Goal: Information Seeking & Learning: Learn about a topic

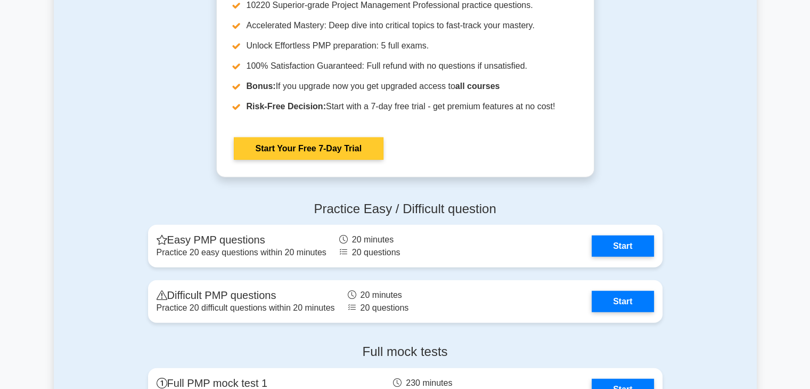
scroll to position [2769, 0]
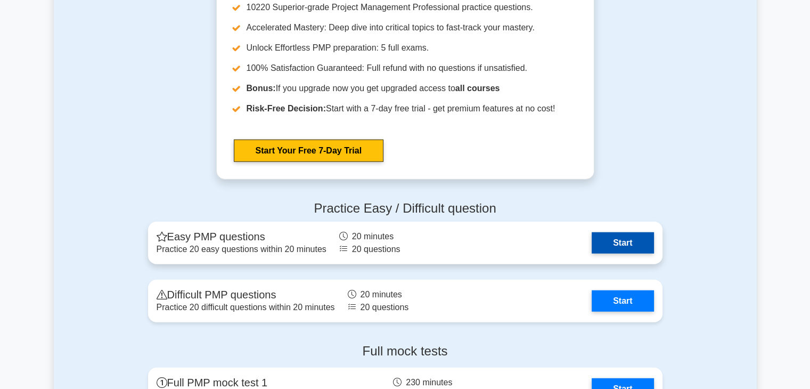
click at [592, 242] on link "Start" at bounding box center [623, 242] width 62 height 21
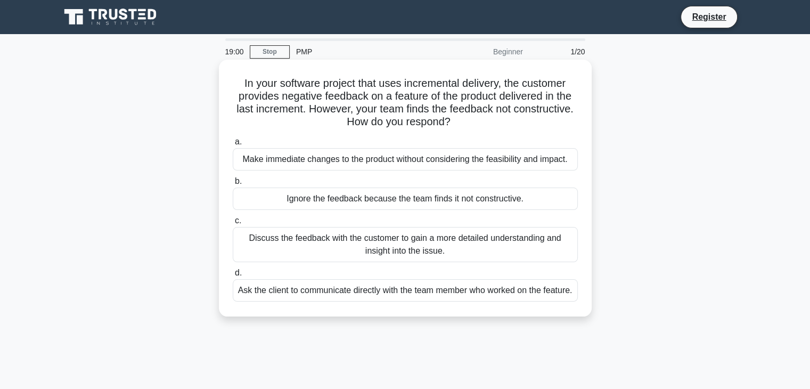
click at [494, 243] on div "Discuss the feedback with the customer to gain a more detailed understanding an…" at bounding box center [405, 244] width 345 height 35
click at [233, 224] on input "c. Discuss the feedback with the customer to gain a more detailed understanding…" at bounding box center [233, 220] width 0 height 7
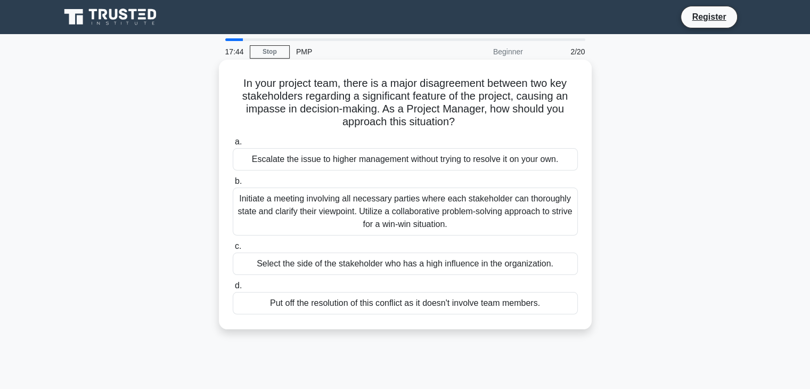
click at [462, 212] on div "Initiate a meeting involving all necessary parties where each stakeholder can t…" at bounding box center [405, 211] width 345 height 48
click at [233, 185] on input "b. Initiate a meeting involving all necessary parties where each stakeholder ca…" at bounding box center [233, 181] width 0 height 7
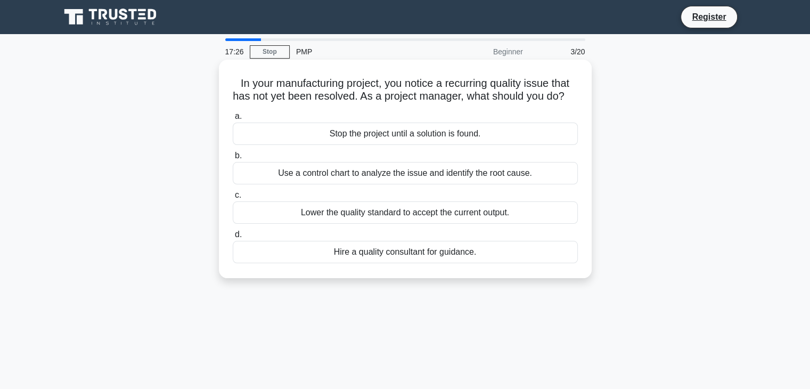
click at [518, 184] on div "Use a control chart to analyze the issue and identify the root cause." at bounding box center [405, 173] width 345 height 22
click at [233, 159] on input "b. Use a control chart to analyze the issue and identify the root cause." at bounding box center [233, 155] width 0 height 7
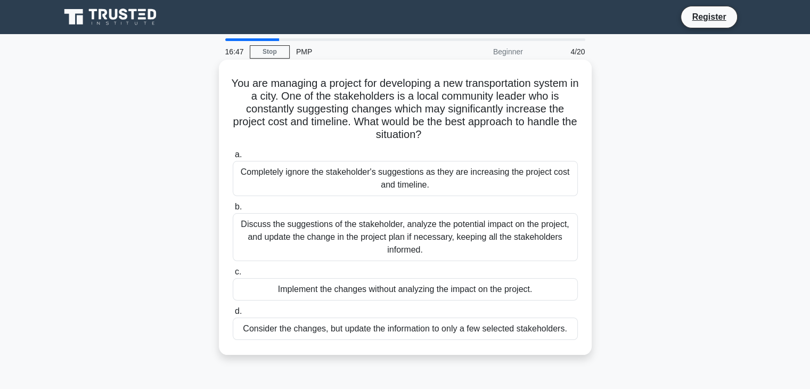
click at [451, 239] on div "Discuss the suggestions of the stakeholder, analyze the potential impact on the…" at bounding box center [405, 237] width 345 height 48
click at [233, 210] on input "b. Discuss the suggestions of the stakeholder, analyze the potential impact on …" at bounding box center [233, 206] width 0 height 7
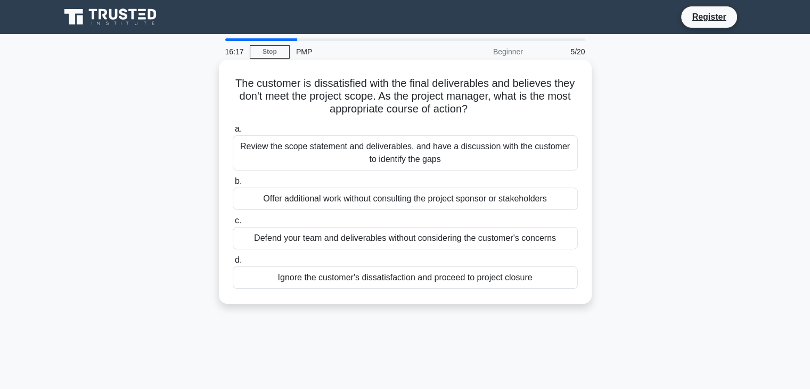
click at [445, 157] on div "Review the scope statement and deliverables, and have a discussion with the cus…" at bounding box center [405, 152] width 345 height 35
click at [233, 133] on input "a. Review the scope statement and deliverables, and have a discussion with the …" at bounding box center [233, 129] width 0 height 7
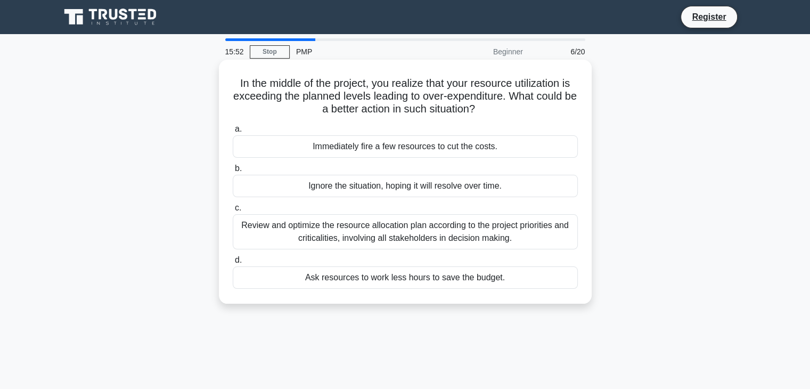
click at [511, 234] on div "Review and optimize the resource allocation plan according to the project prior…" at bounding box center [405, 231] width 345 height 35
click at [233, 211] on input "c. Review and optimize the resource allocation plan according to the project pr…" at bounding box center [233, 208] width 0 height 7
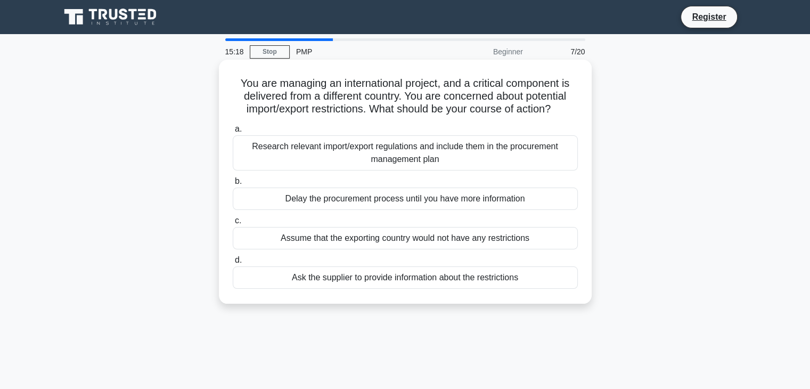
click at [448, 152] on div "Research relevant import/export regulations and include them in the procurement…" at bounding box center [405, 152] width 345 height 35
click at [233, 133] on input "a. Research relevant import/export regulations and include them in the procurem…" at bounding box center [233, 129] width 0 height 7
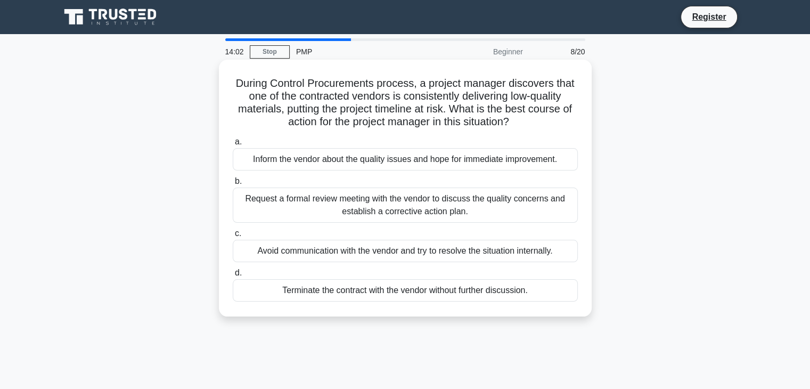
click at [488, 207] on div "Request a formal review meeting with the vendor to discuss the quality concerns…" at bounding box center [405, 204] width 345 height 35
click at [233, 185] on input "b. Request a formal review meeting with the vendor to discuss the quality conce…" at bounding box center [233, 181] width 0 height 7
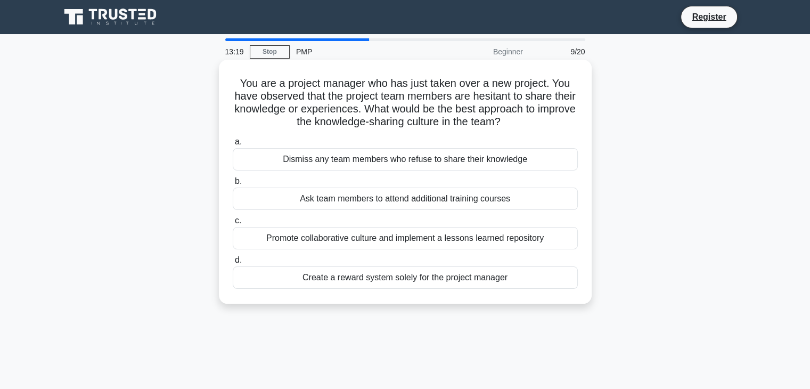
click at [488, 237] on div "Promote collaborative culture and implement a lessons learned repository" at bounding box center [405, 238] width 345 height 22
click at [233, 224] on input "c. Promote collaborative culture and implement a lessons learned repository" at bounding box center [233, 220] width 0 height 7
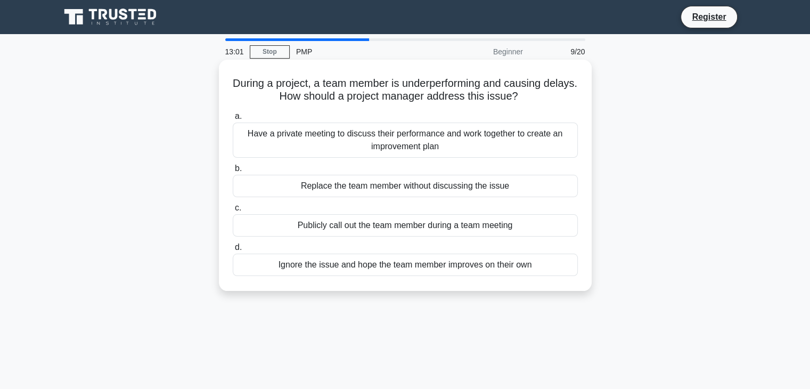
click at [454, 143] on div "Have a private meeting to discuss their performance and work together to create…" at bounding box center [405, 139] width 345 height 35
click at [233, 120] on input "a. Have a private meeting to discuss their performance and work together to cre…" at bounding box center [233, 116] width 0 height 7
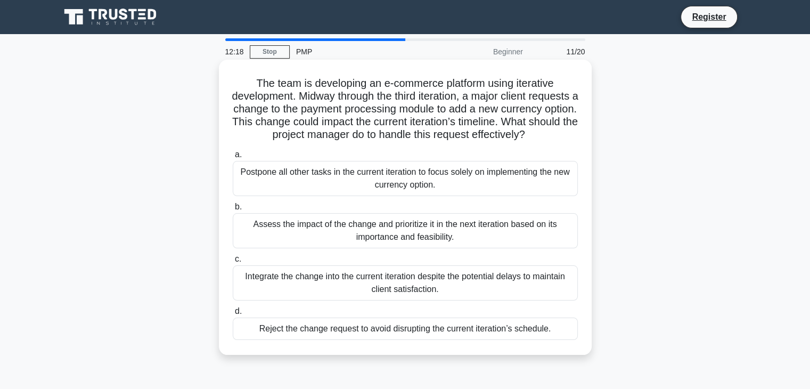
click at [461, 248] on div "Assess the impact of the change and prioritize it in the next iteration based o…" at bounding box center [405, 230] width 345 height 35
click at [233, 210] on input "b. Assess the impact of the change and prioritize it in the next iteration base…" at bounding box center [233, 206] width 0 height 7
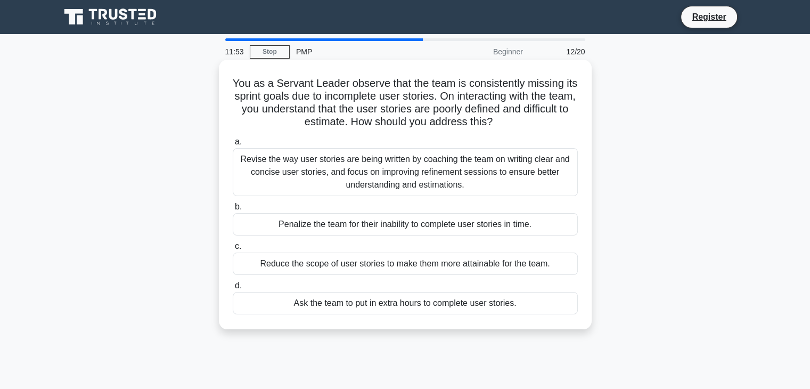
click at [487, 169] on div "Revise the way user stories are being written by coaching the team on writing c…" at bounding box center [405, 172] width 345 height 48
click at [233, 145] on input "a. Revise the way user stories are being written by coaching the team on writin…" at bounding box center [233, 141] width 0 height 7
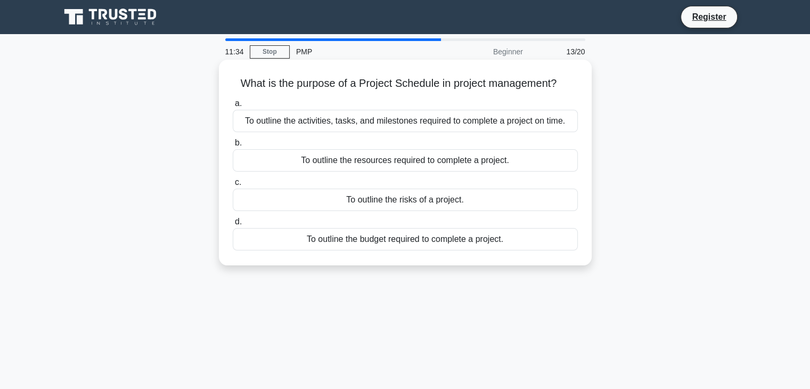
click at [501, 122] on div "To outline the activities, tasks, and milestones required to complete a project…" at bounding box center [405, 121] width 345 height 22
click at [233, 107] on input "a. To outline the activities, tasks, and milestones required to complete a proj…" at bounding box center [233, 103] width 0 height 7
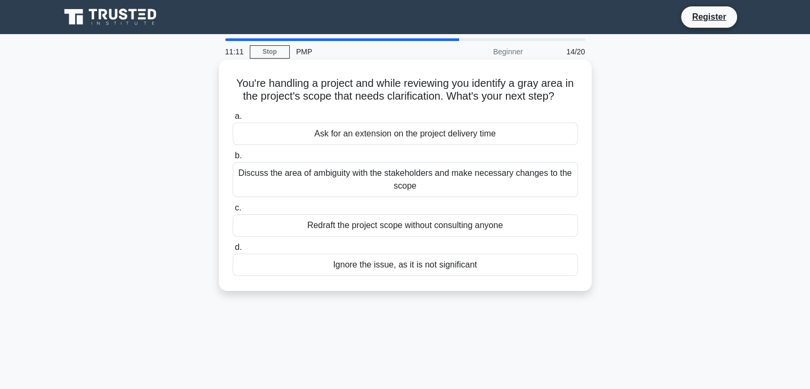
click at [475, 177] on div "Discuss the area of ambiguity with the stakeholders and make necessary changes …" at bounding box center [405, 179] width 345 height 35
click at [233, 159] on input "b. Discuss the area of ambiguity with the stakeholders and make necessary chang…" at bounding box center [233, 155] width 0 height 7
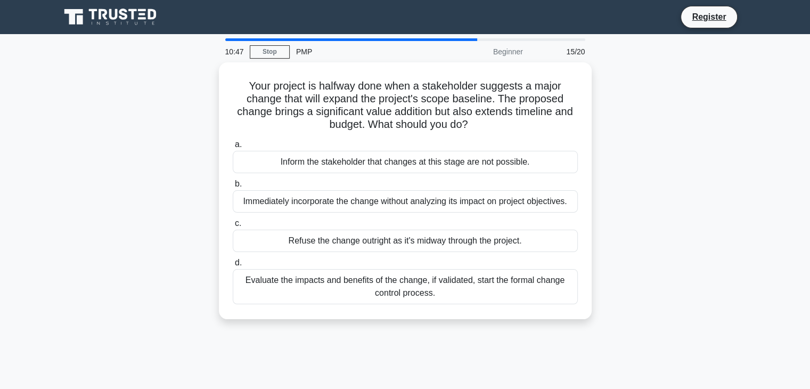
drag, startPoint x: 479, startPoint y: 283, endPoint x: 494, endPoint y: 348, distance: 66.7
click at [494, 347] on div "10:47 Stop PMP Beginner 15/20 Your project is halfway done when a stakeholder s…" at bounding box center [405, 304] width 703 height 533
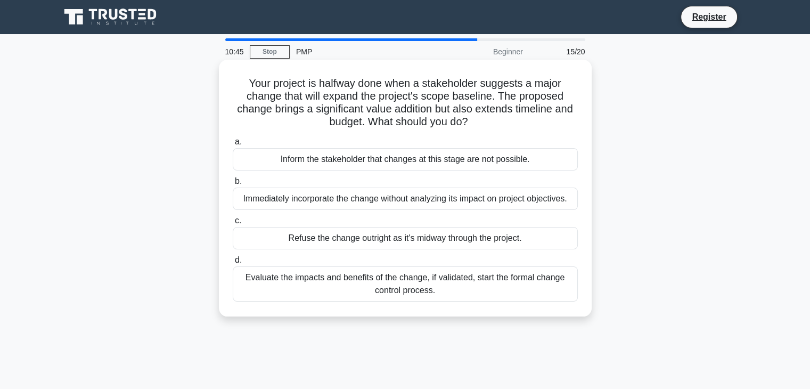
click at [446, 284] on div "Evaluate the impacts and benefits of the change, if validated, start the formal…" at bounding box center [405, 283] width 345 height 35
click at [233, 264] on input "d. Evaluate the impacts and benefits of the change, if validated, start the for…" at bounding box center [233, 260] width 0 height 7
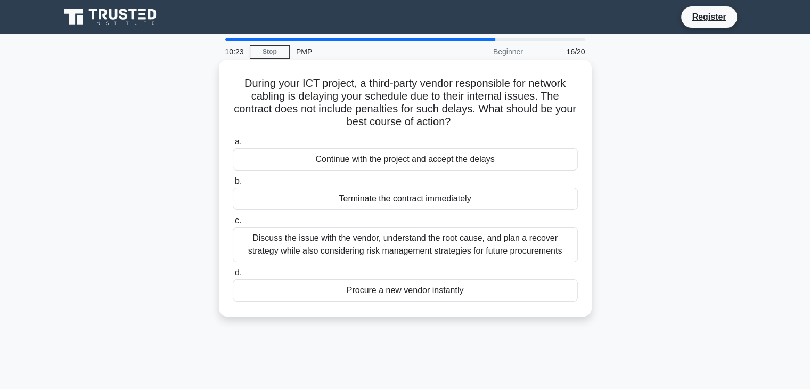
click at [503, 247] on div "Discuss the issue with the vendor, understand the root cause, and plan a recove…" at bounding box center [405, 244] width 345 height 35
click at [233, 224] on input "c. Discuss the issue with the vendor, understand the root cause, and plan a rec…" at bounding box center [233, 220] width 0 height 7
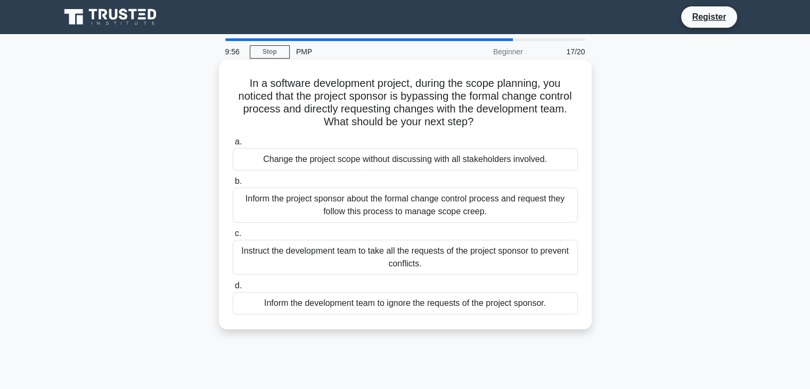
click at [423, 209] on div "Inform the project sponsor about the formal change control process and request …" at bounding box center [405, 204] width 345 height 35
click at [233, 185] on input "b. Inform the project sponsor about the formal change control process and reque…" at bounding box center [233, 181] width 0 height 7
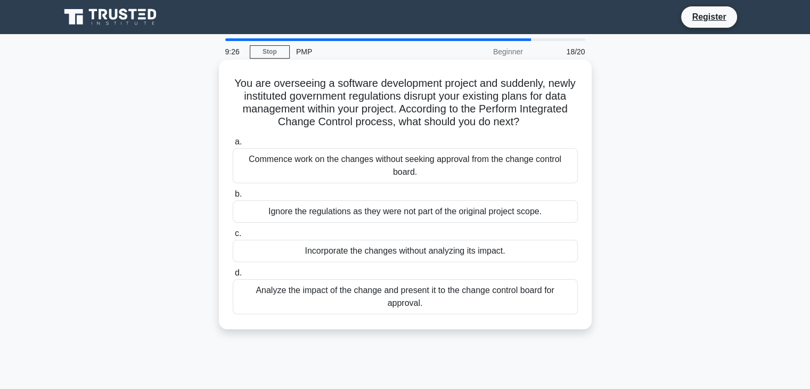
click at [506, 298] on div "Analyze the impact of the change and present it to the change control board for…" at bounding box center [405, 296] width 345 height 35
click at [233, 276] on input "d. Analyze the impact of the change and present it to the change control board …" at bounding box center [233, 272] width 0 height 7
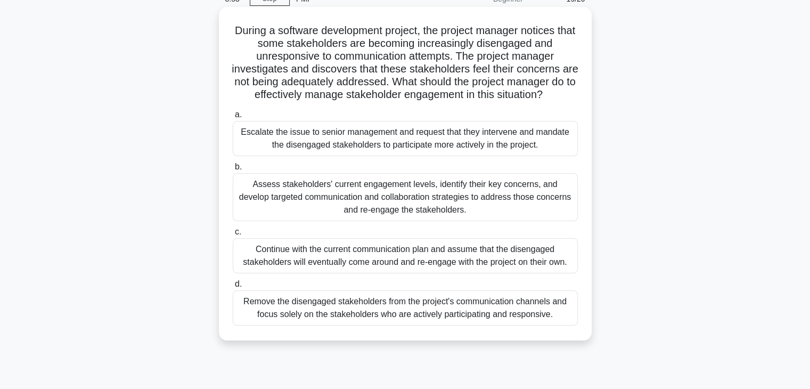
scroll to position [53, 0]
click at [438, 198] on div "Assess stakeholders' current engagement levels, identify their key concerns, an…" at bounding box center [405, 197] width 345 height 48
click at [233, 170] on input "b. Assess stakeholders' current engagement levels, identify their key concerns,…" at bounding box center [233, 166] width 0 height 7
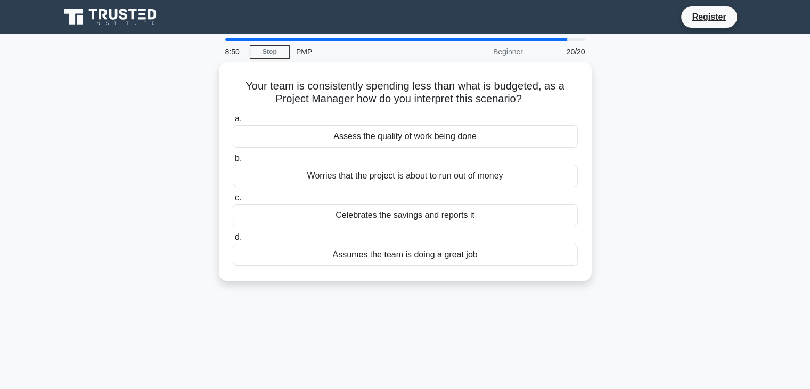
scroll to position [0, 0]
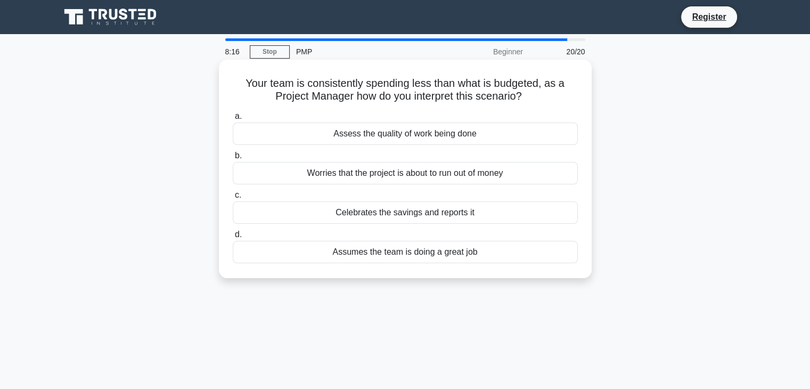
click at [480, 137] on div "Assess the quality of work being done" at bounding box center [405, 133] width 345 height 22
click at [233, 120] on input "a. Assess the quality of work being done" at bounding box center [233, 116] width 0 height 7
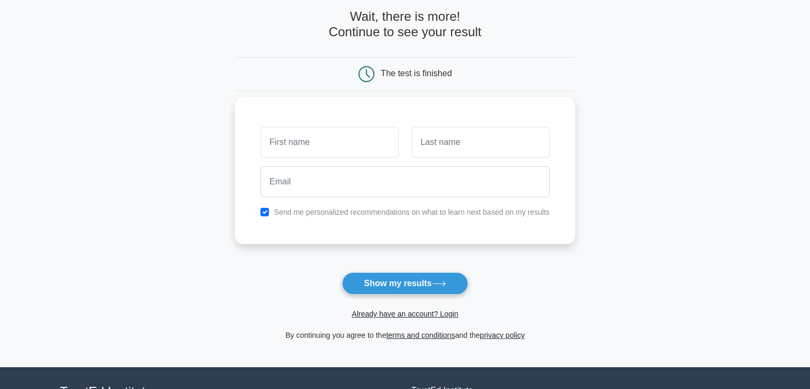
scroll to position [53, 0]
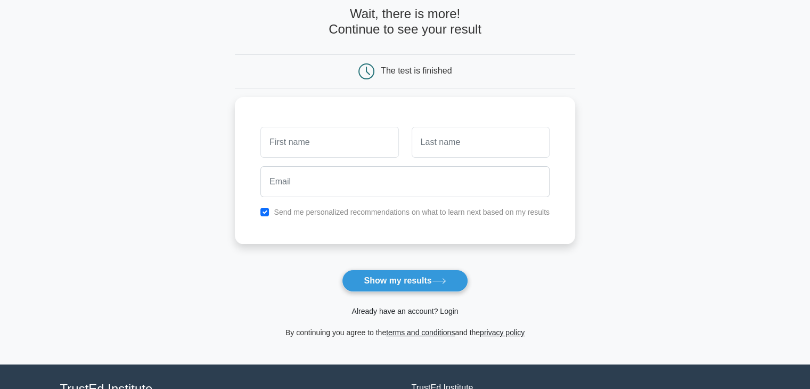
click at [428, 313] on link "Already have an account? Login" at bounding box center [405, 311] width 107 height 9
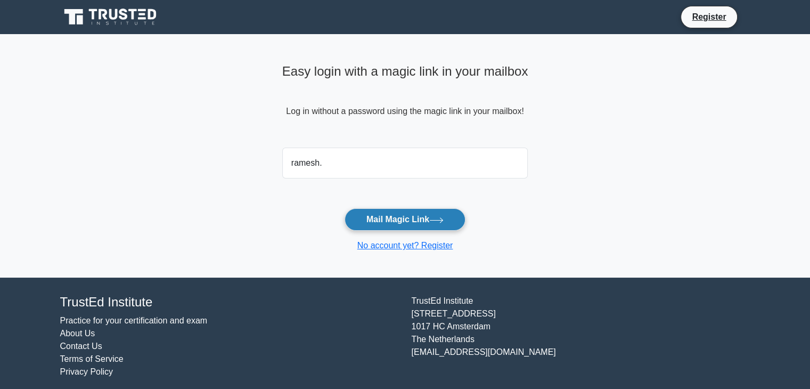
type input "ramesh.godihal@bescalkhobar.com"
click at [426, 219] on button "Mail Magic Link" at bounding box center [405, 219] width 121 height 22
